Goal: Transaction & Acquisition: Purchase product/service

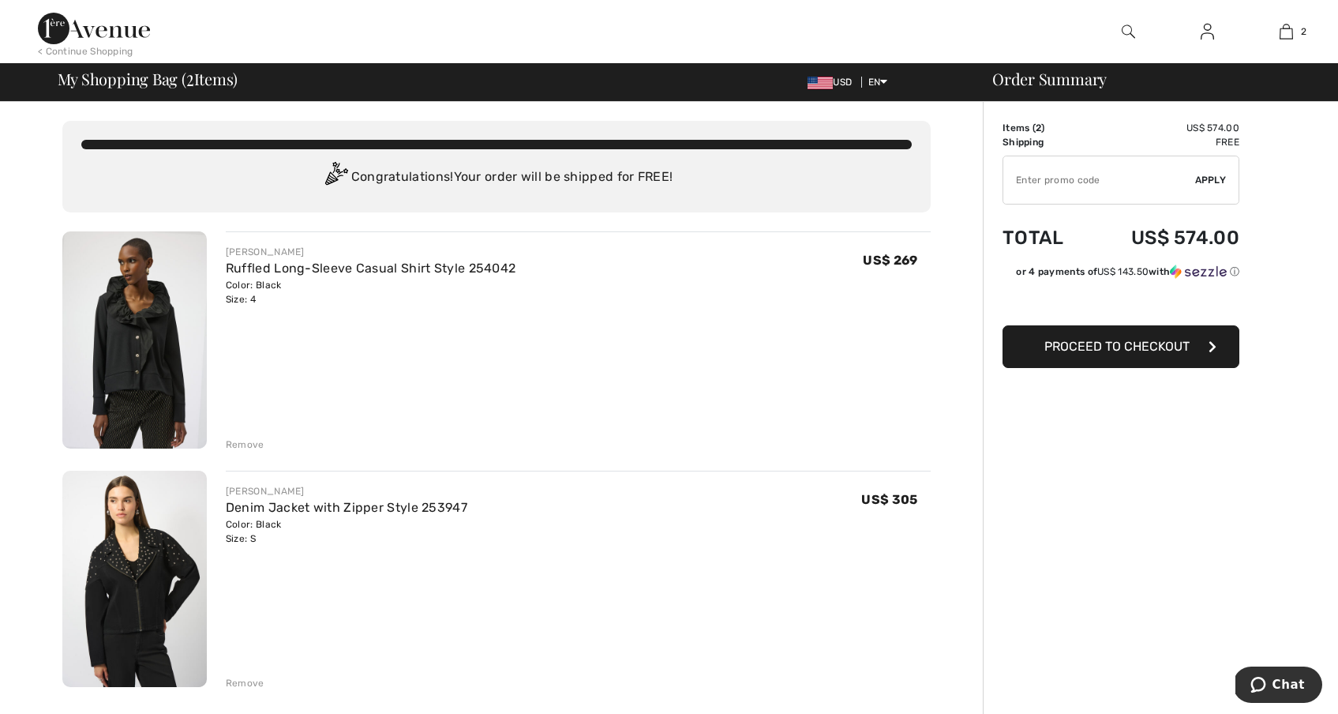
click at [256, 446] on div "Remove" at bounding box center [245, 444] width 39 height 14
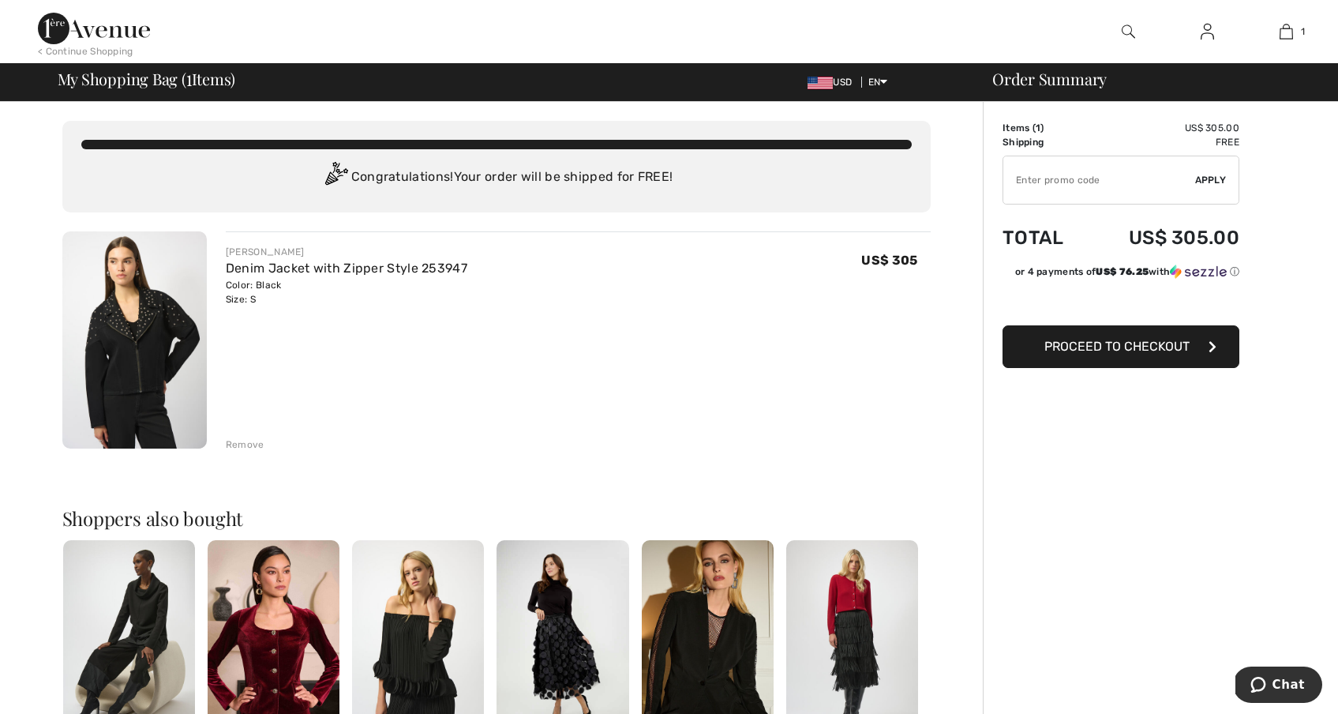
click at [147, 343] on img at bounding box center [134, 339] width 144 height 217
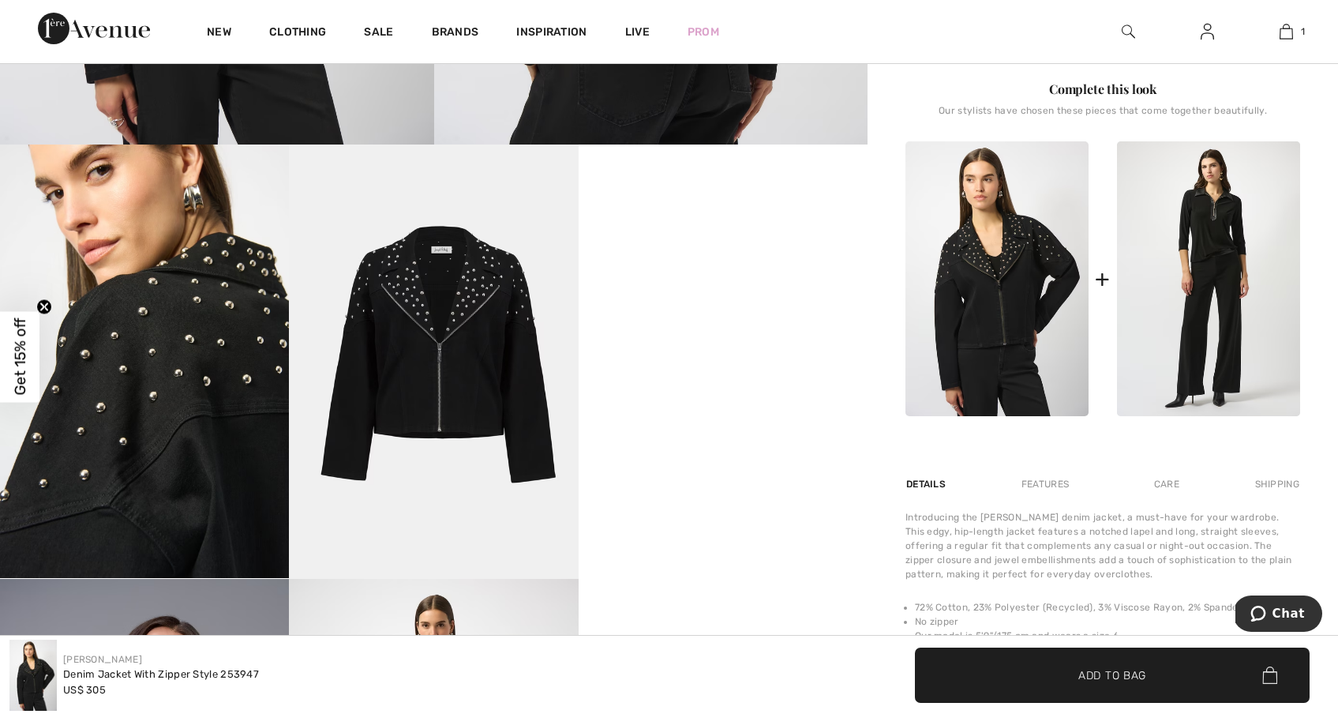
scroll to position [631, 0]
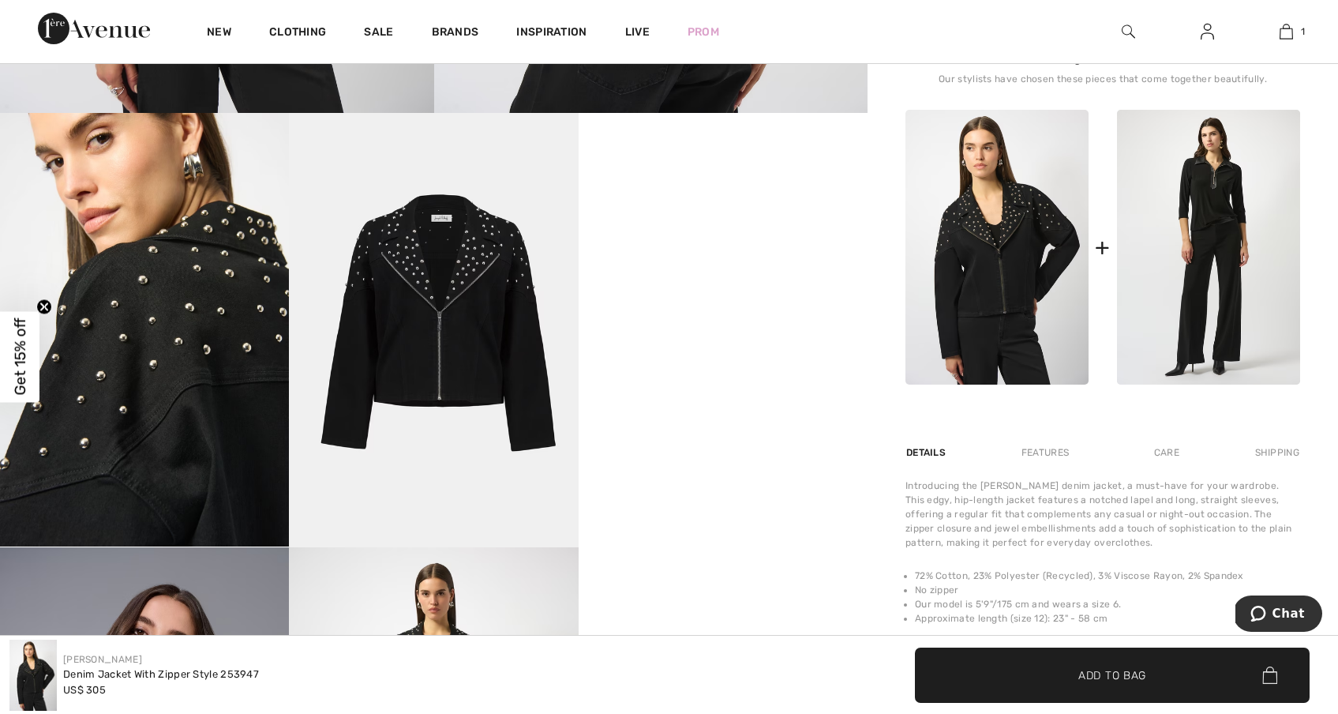
click at [623, 257] on video "Your browser does not support the video tag." at bounding box center [723, 185] width 289 height 144
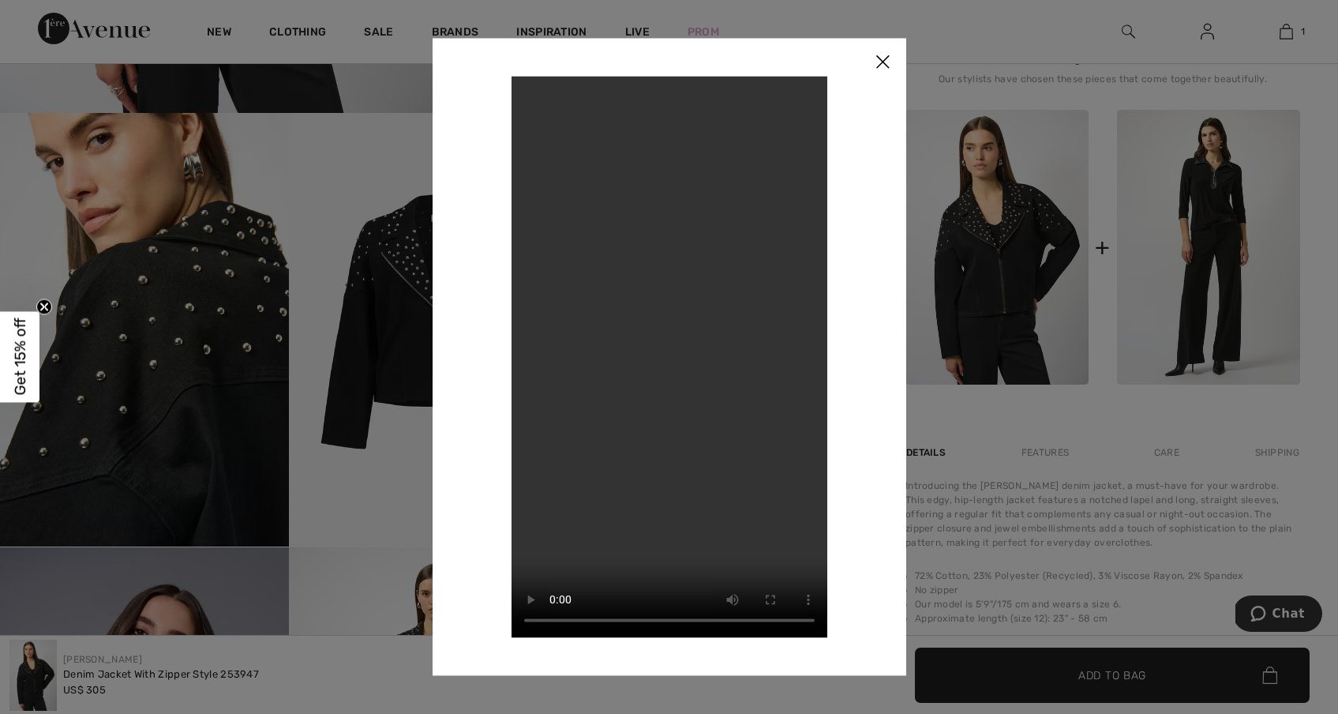
click at [889, 63] on img at bounding box center [882, 62] width 47 height 49
